Goal: Task Accomplishment & Management: Manage account settings

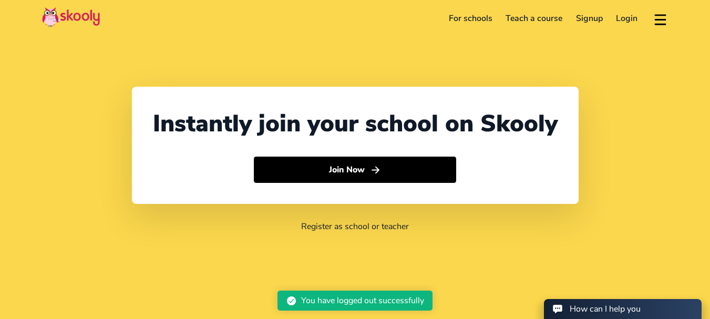
select select "61"
select select "[GEOGRAPHIC_DATA]"
select select "[GEOGRAPHIC_DATA]/[GEOGRAPHIC_DATA]"
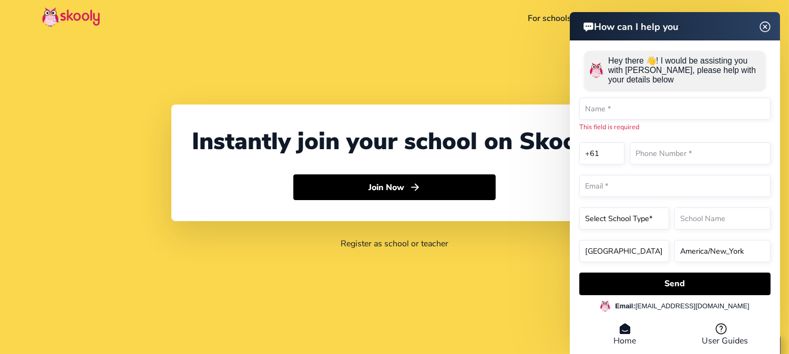
click at [709, 24] on img at bounding box center [765, 26] width 20 height 13
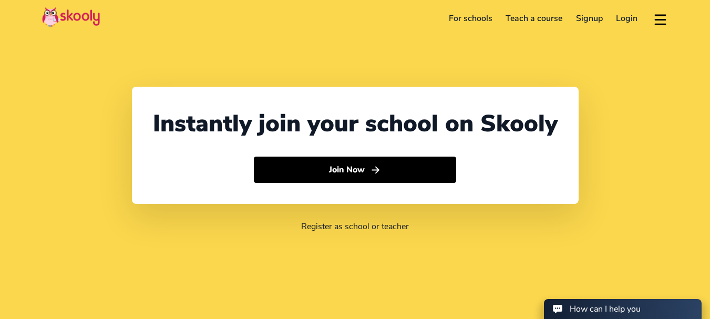
click at [620, 16] on link "Login" at bounding box center [627, 18] width 35 height 17
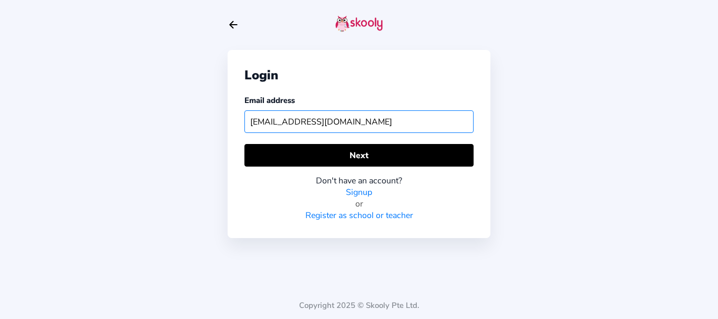
click at [285, 120] on input "getskooly123@mailinator.com" at bounding box center [358, 121] width 229 height 23
type input "getskoolyschool123@mailinator.com"
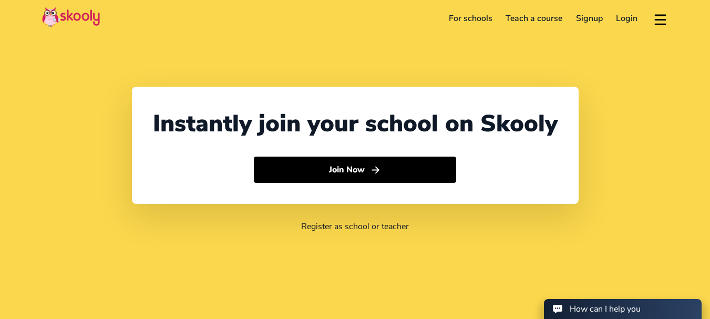
click at [626, 17] on link "Login" at bounding box center [627, 18] width 35 height 17
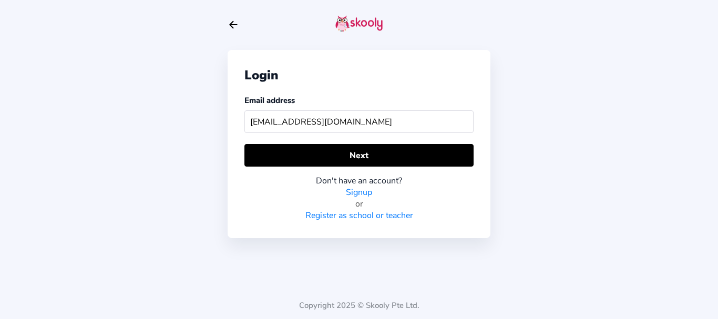
type input "skoolyacademy@gmail.com"
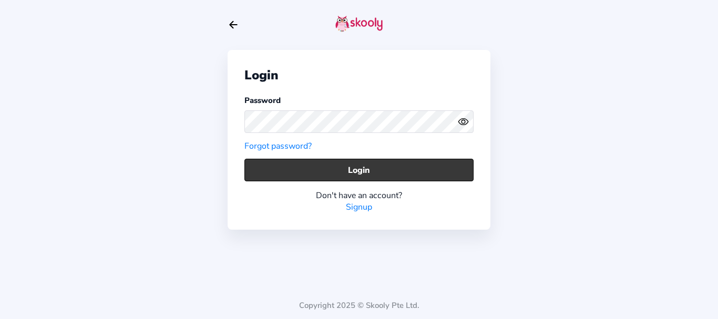
click at [368, 167] on button "Login" at bounding box center [358, 170] width 229 height 23
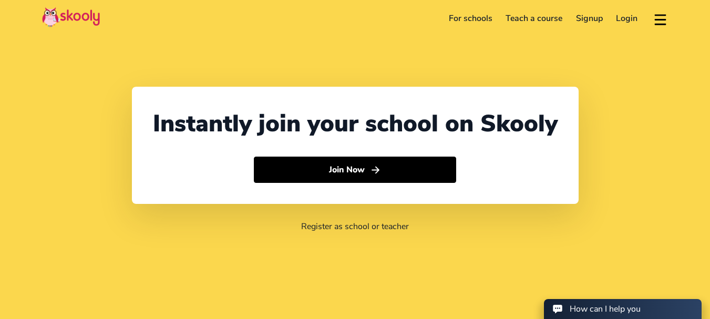
click at [625, 15] on link "Login" at bounding box center [627, 18] width 35 height 17
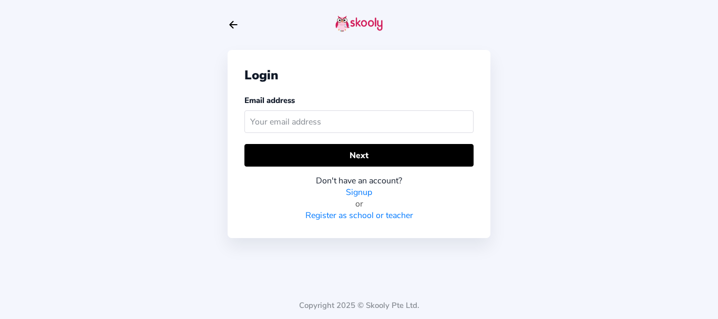
drag, startPoint x: 332, startPoint y: 110, endPoint x: 321, endPoint y: 117, distance: 13.3
click at [321, 117] on div "Email address" at bounding box center [358, 116] width 229 height 43
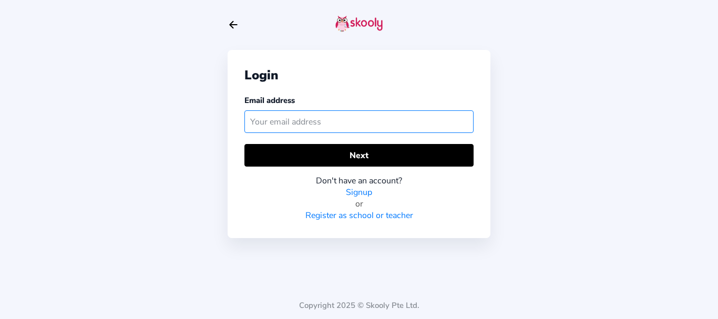
click at [321, 117] on input "text" at bounding box center [358, 121] width 229 height 23
type input "fahimmother@mailinator.com"
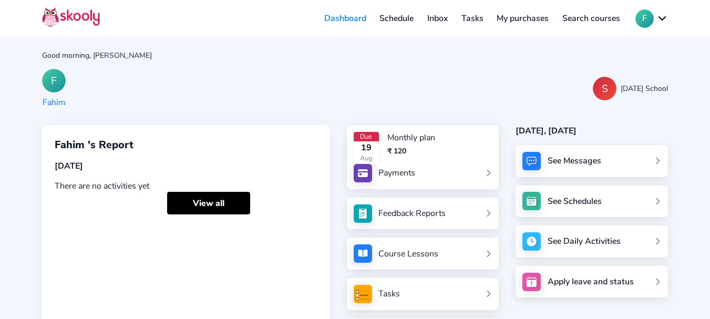
click at [428, 171] on link "Payments" at bounding box center [423, 173] width 139 height 18
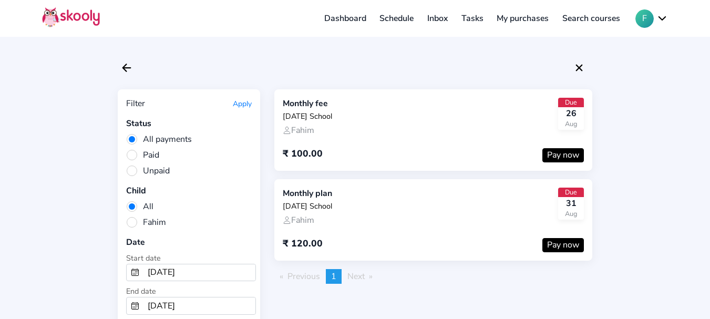
click at [343, 18] on link "Dashboard" at bounding box center [345, 18] width 56 height 17
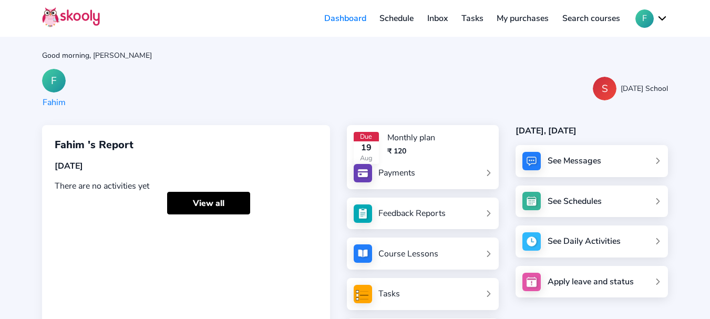
click at [660, 16] on button "F" at bounding box center [651, 18] width 33 height 18
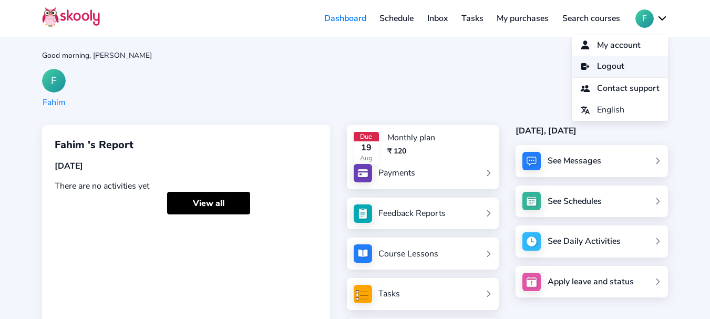
click at [606, 67] on span "Logout" at bounding box center [610, 66] width 27 height 15
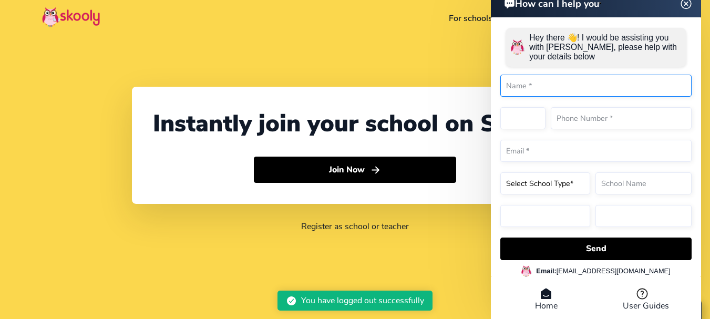
select select "61"
select select "Australia"
select select "Australia/Sydney"
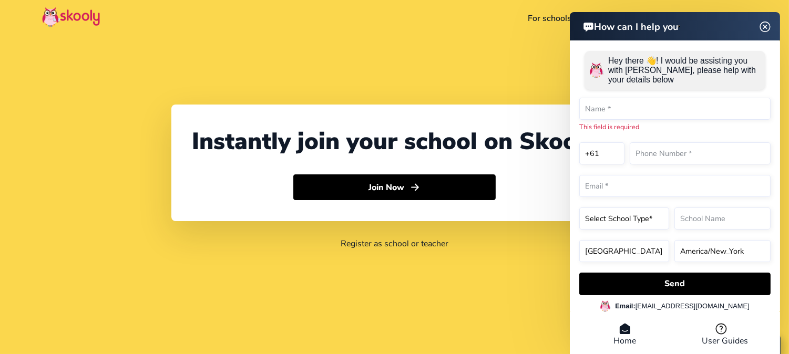
click at [717, 23] on img at bounding box center [765, 26] width 20 height 13
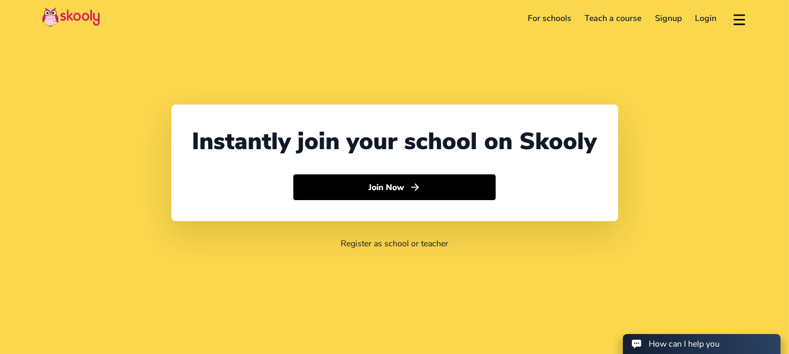
click at [705, 20] on link "Login" at bounding box center [705, 18] width 35 height 17
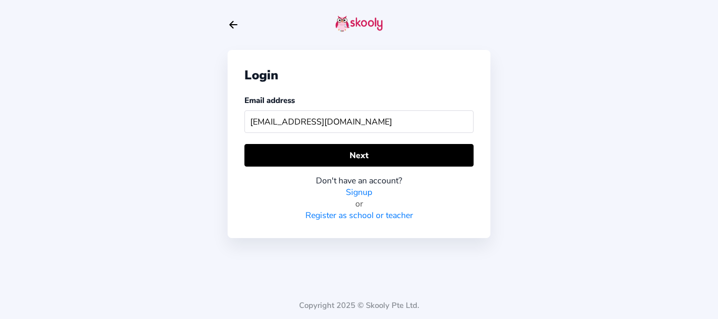
type input "skoolyacademy@gmail.com"
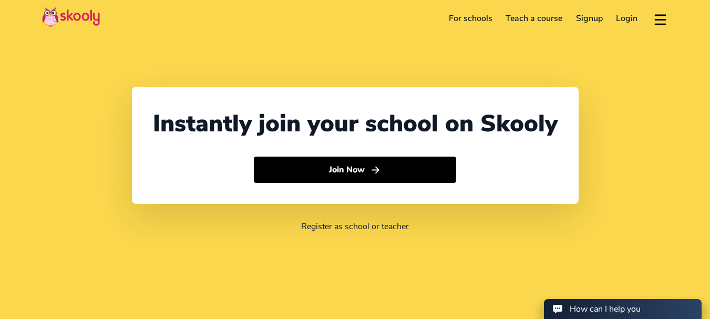
click at [626, 17] on link "Login" at bounding box center [627, 18] width 35 height 17
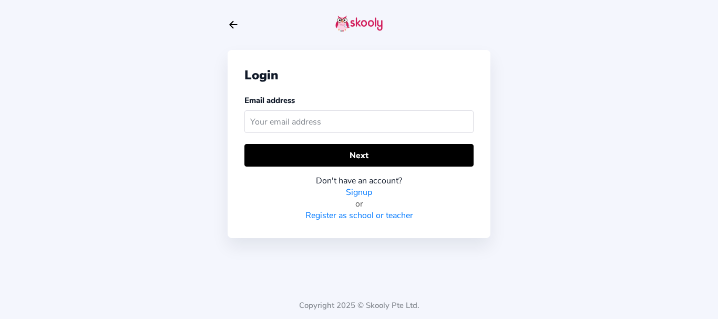
click at [296, 119] on input "text" at bounding box center [358, 121] width 229 height 23
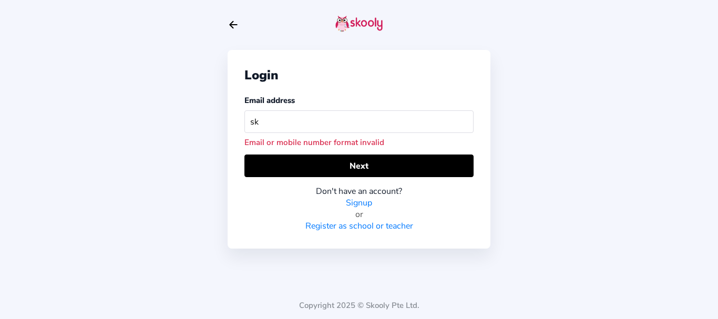
type input "s"
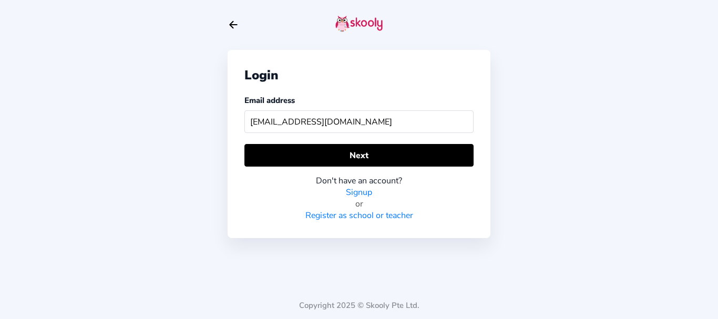
click at [310, 121] on input "getskoolyschool@mailinator.com" at bounding box center [358, 121] width 229 height 23
type input "getskoolyschool123@mailinator.com"
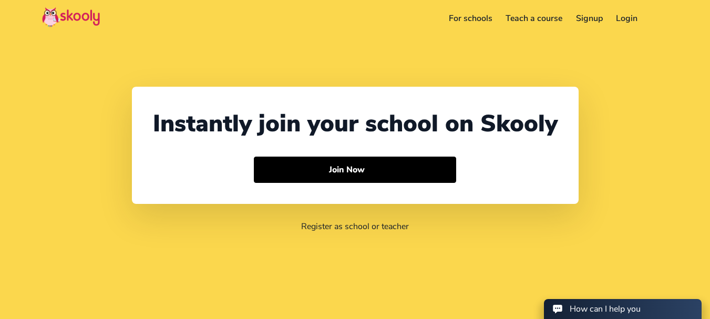
click at [640, 15] on link "Login" at bounding box center [627, 18] width 35 height 17
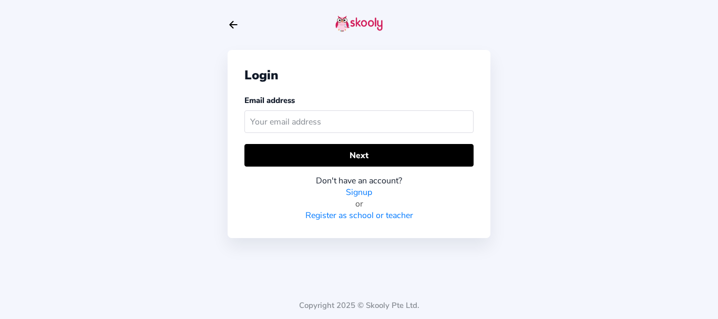
click at [322, 122] on input "text" at bounding box center [358, 121] width 229 height 23
type input "[EMAIL_ADDRESS][DOMAIN_NAME]"
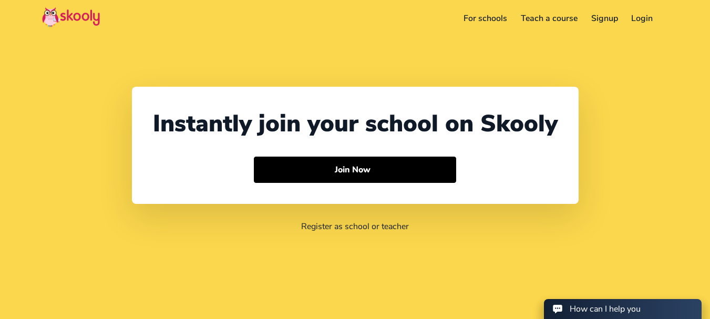
click at [482, 10] on link "For schools" at bounding box center [485, 18] width 57 height 17
select select "61"
select select "[GEOGRAPHIC_DATA]"
select select "[GEOGRAPHIC_DATA]/[GEOGRAPHIC_DATA]"
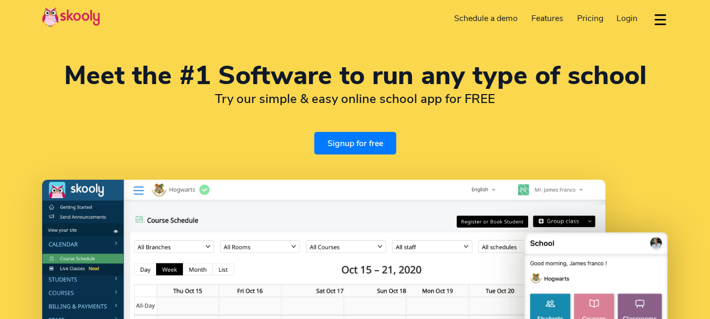
select select "en"
select select "61"
select select "[GEOGRAPHIC_DATA]"
select select "[GEOGRAPHIC_DATA]/[GEOGRAPHIC_DATA]"
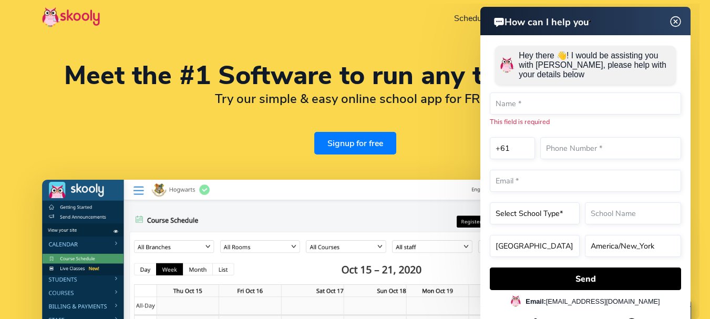
click at [673, 22] on img at bounding box center [676, 21] width 20 height 13
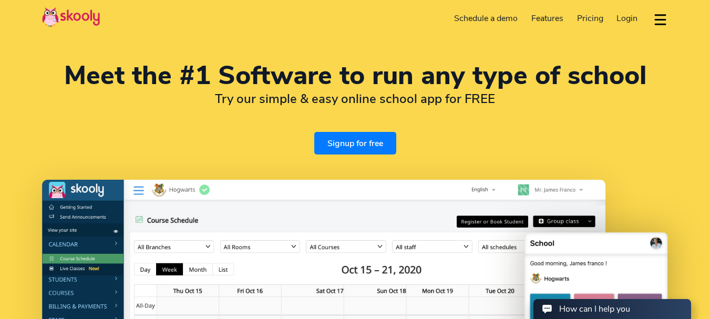
click at [626, 20] on span "Login" at bounding box center [626, 19] width 21 height 12
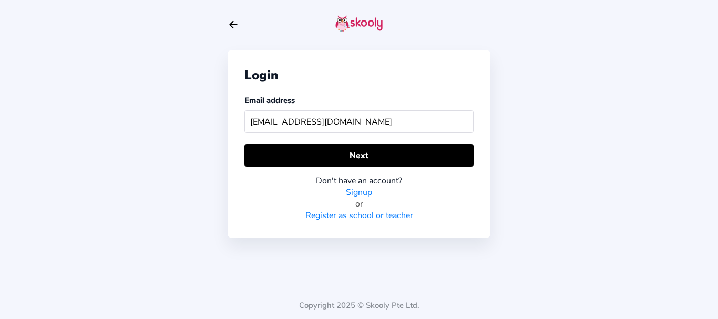
type input "[EMAIL_ADDRESS][DOMAIN_NAME]"
